Goal: Information Seeking & Learning: Learn about a topic

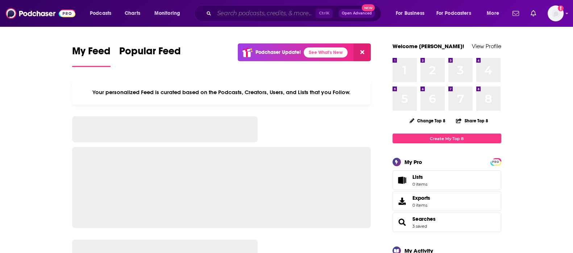
click at [256, 13] on input "Search podcasts, credits, & more..." at bounding box center [264, 14] width 101 height 12
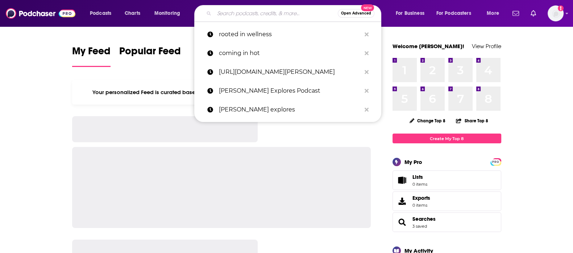
paste input "The [PERSON_NAME] Show"
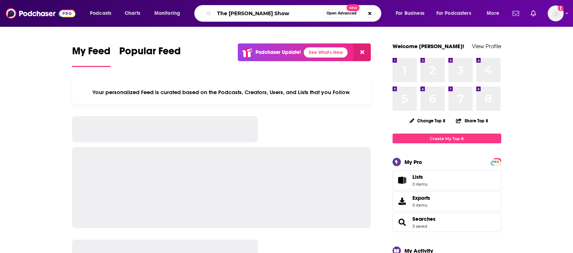
type input "The [PERSON_NAME] Show"
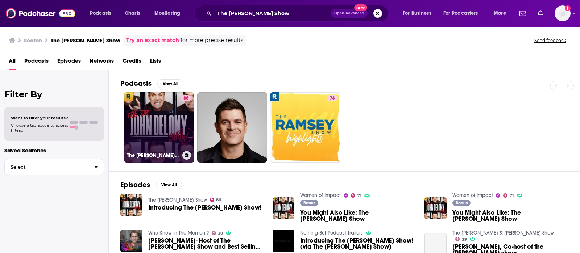
click at [135, 115] on link "86 The [PERSON_NAME] Show" at bounding box center [159, 127] width 70 height 70
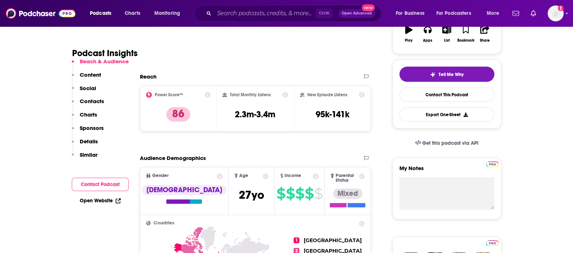
scroll to position [90, 0]
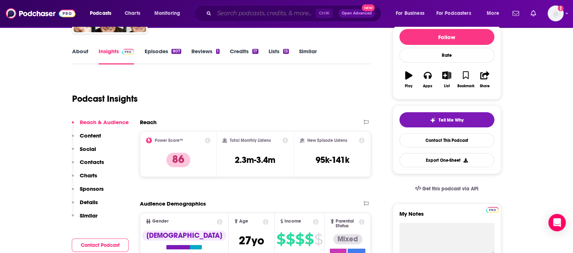
click at [263, 17] on input "Search podcasts, credits, & more..." at bounding box center [264, 14] width 101 height 12
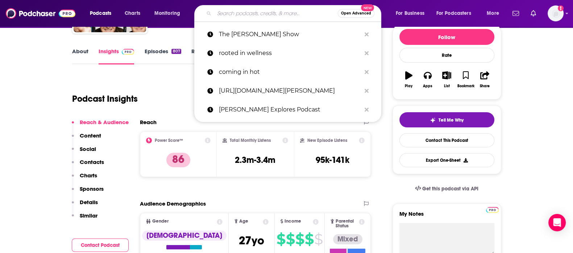
paste input "Decoded | Unlock The Secrets of Human Behavior, Emotion and Motivation"
type input "Decoded | Unlock The Secrets of Human Behavior, Emotion and Motivation"
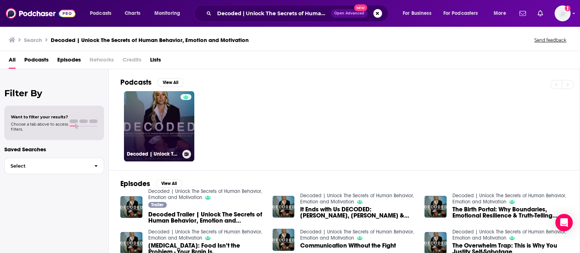
click at [161, 127] on link "Decoded | Unlock The Secrets of Human Behavior, Emotion and Motivation" at bounding box center [159, 126] width 70 height 70
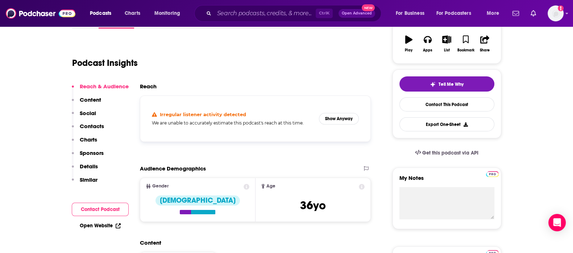
scroll to position [90, 0]
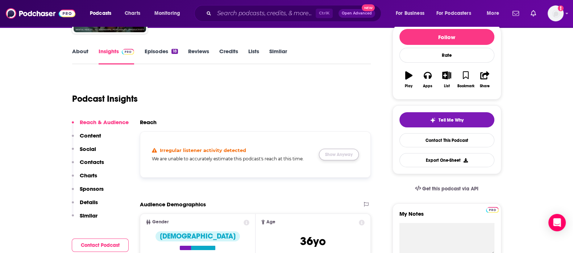
click at [340, 151] on button "Show Anyway" at bounding box center [339, 155] width 40 height 12
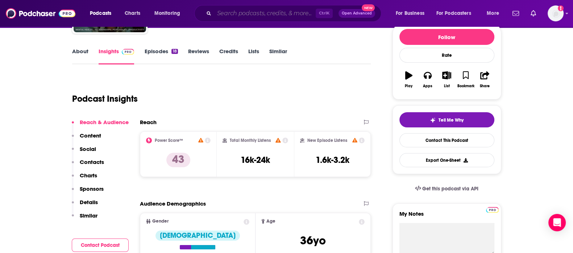
click at [236, 17] on input "Search podcasts, credits, & more..." at bounding box center [264, 14] width 101 height 12
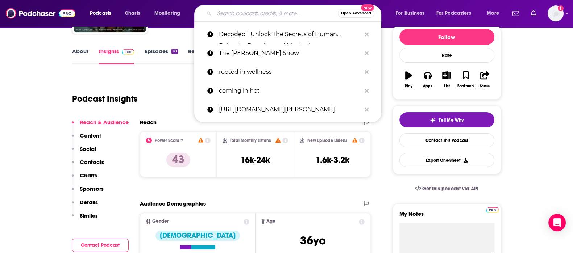
paste input "Stuff You Should Know"
type input "Stuff You Should Know"
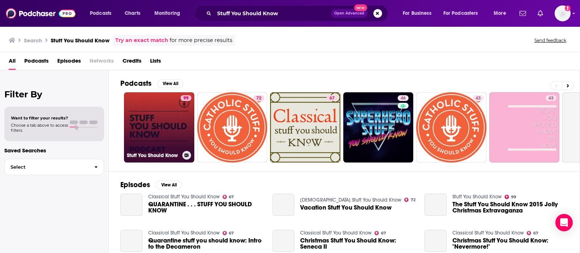
click at [153, 123] on link "99 Stuff You Should Know" at bounding box center [159, 127] width 70 height 70
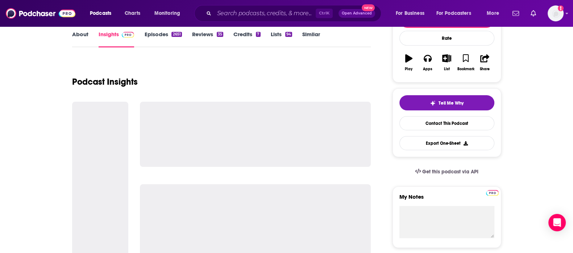
scroll to position [45, 0]
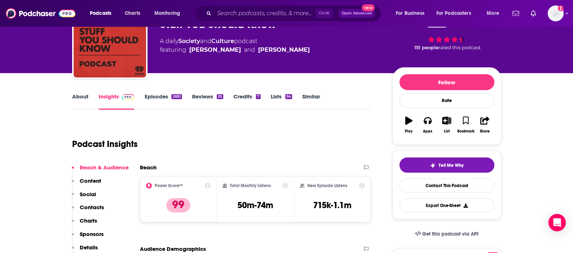
click at [254, 7] on div "Ctrl K Open Advanced New" at bounding box center [287, 13] width 187 height 17
click at [252, 20] on div "Ctrl K Open Advanced New" at bounding box center [287, 13] width 187 height 17
click at [256, 8] on input "Search podcasts, credits, & more..." at bounding box center [264, 14] width 101 height 12
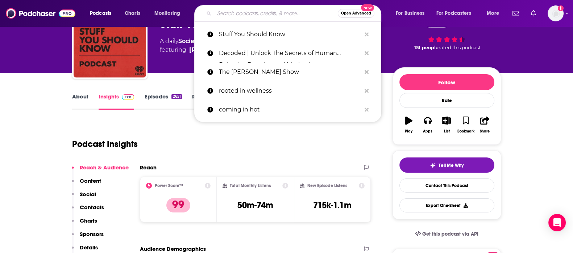
paste input "Impact with [PERSON_NAME]"
type input "Impact with [PERSON_NAME]"
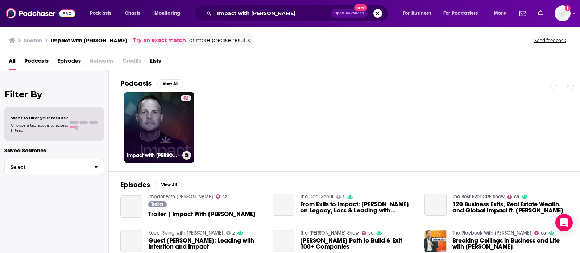
click at [161, 128] on link "52 Impact with [PERSON_NAME]" at bounding box center [159, 127] width 70 height 70
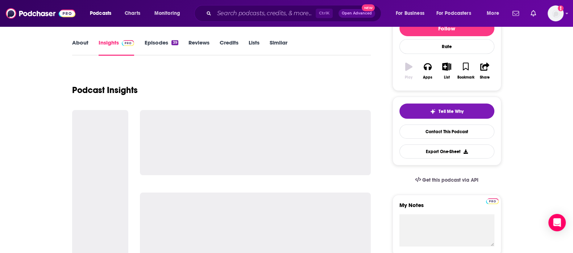
scroll to position [136, 0]
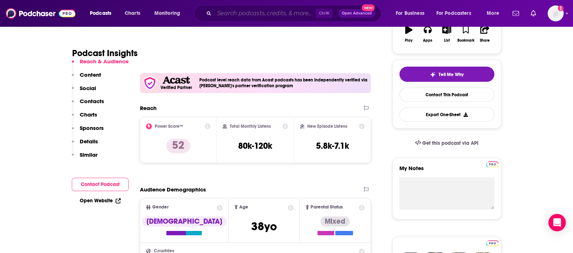
click at [227, 14] on input "Search podcasts, credits, & more..." at bounding box center [264, 14] width 101 height 12
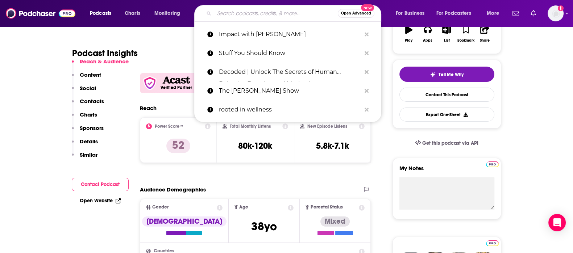
paste input "Good Life Project"
type input "Good Life Project"
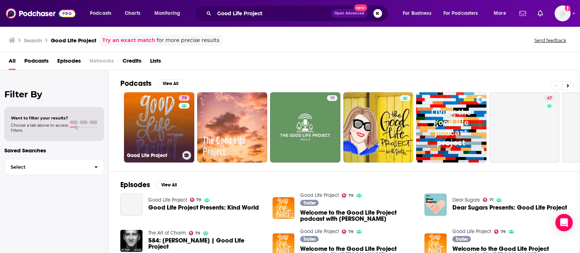
click at [167, 134] on link "79 Good Life Project" at bounding box center [159, 127] width 70 height 70
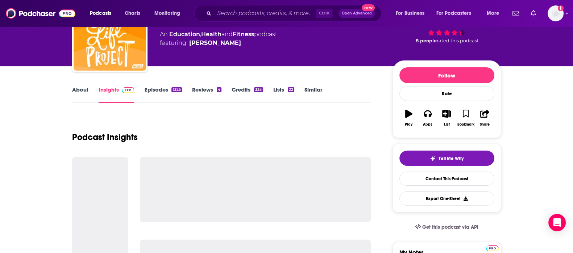
scroll to position [136, 0]
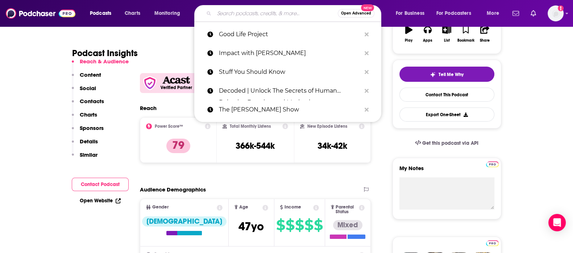
click at [259, 15] on input "Search podcasts, credits, & more..." at bounding box center [276, 14] width 124 height 12
paste input "Sh!t That Goes On In Our Heads"
type input "Sh!t That Goes On In Our Heads"
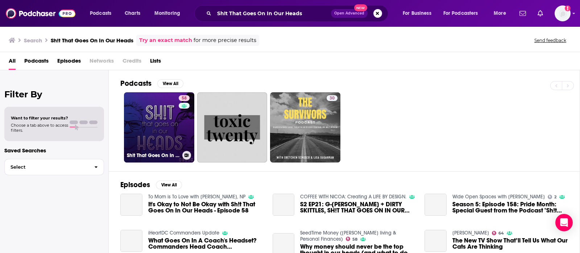
click at [156, 105] on link "58 Sh!t That Goes On In Our Heads" at bounding box center [159, 127] width 70 height 70
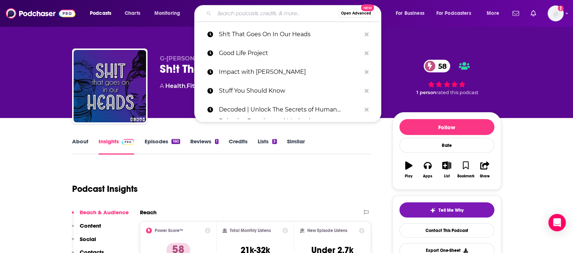
click at [227, 12] on input "Search podcasts, credits, & more..." at bounding box center [276, 14] width 124 height 12
paste input "Fat Science"
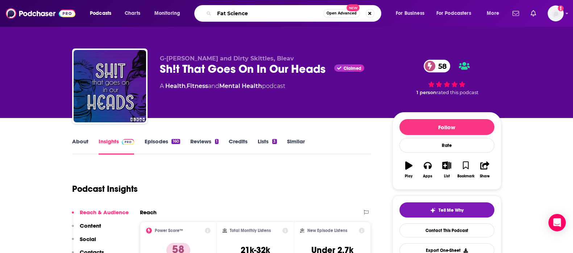
type input "Fat Science"
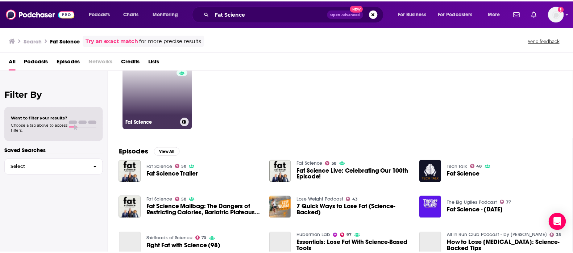
scroll to position [45, 0]
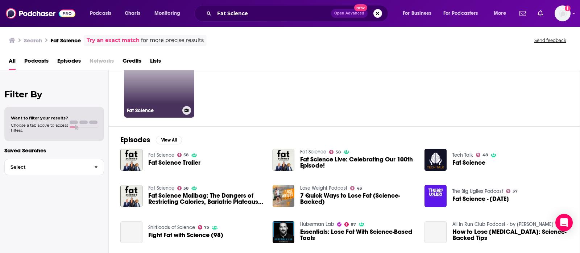
click at [164, 90] on link "58 Fat Science" at bounding box center [159, 82] width 70 height 70
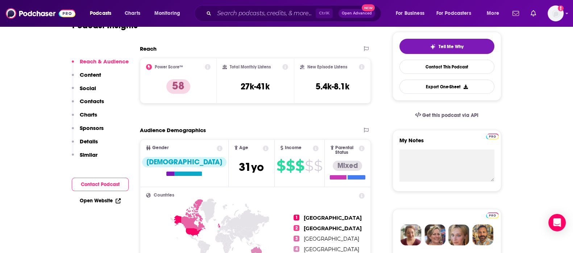
scroll to position [181, 0]
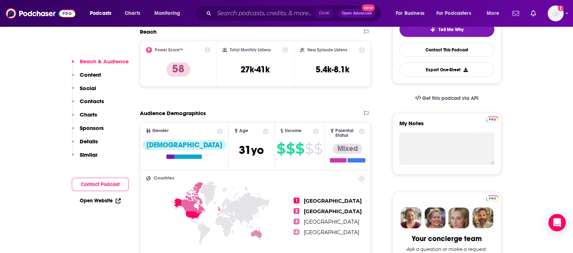
drag, startPoint x: 271, startPoint y: 4, endPoint x: 269, endPoint y: 14, distance: 10.4
click at [271, 6] on div "Podcasts Charts Monitoring Ctrl K Open Advanced New For Business For Podcasters…" at bounding box center [286, 13] width 573 height 27
click at [269, 14] on input "Search podcasts, credits, & more..." at bounding box center [264, 14] width 101 height 12
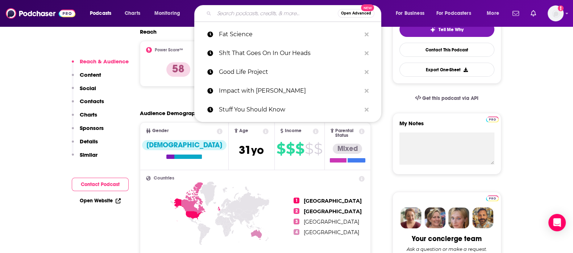
paste input "The Curbsiders Internal Medicine Podcast"
type input "The Curbsiders Internal Medicine Podcast"
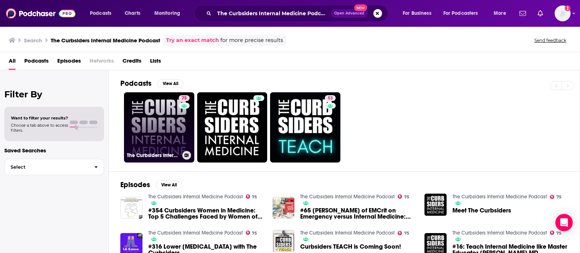
click at [160, 134] on link "75 The Curbsiders Internal Medicine Podcast" at bounding box center [159, 127] width 70 height 70
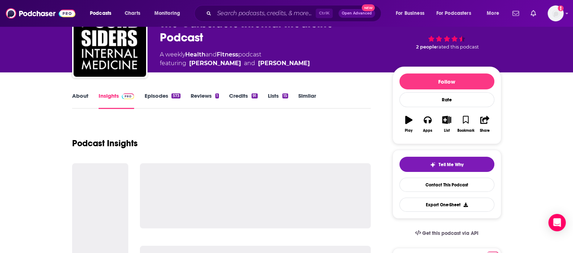
scroll to position [90, 0]
